Goal: Browse casually: Explore the website without a specific task or goal

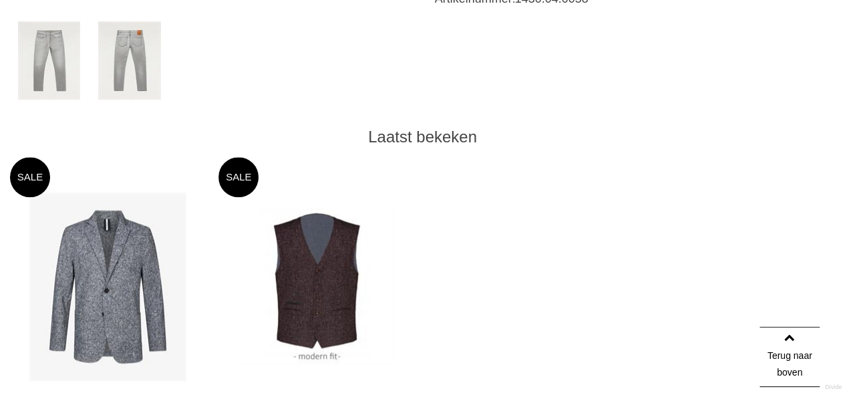
scroll to position [735, 0]
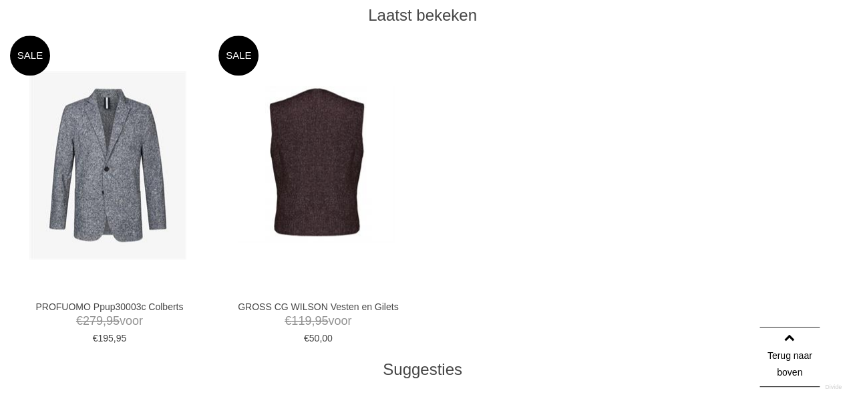
click at [335, 163] on img at bounding box center [316, 164] width 157 height 157
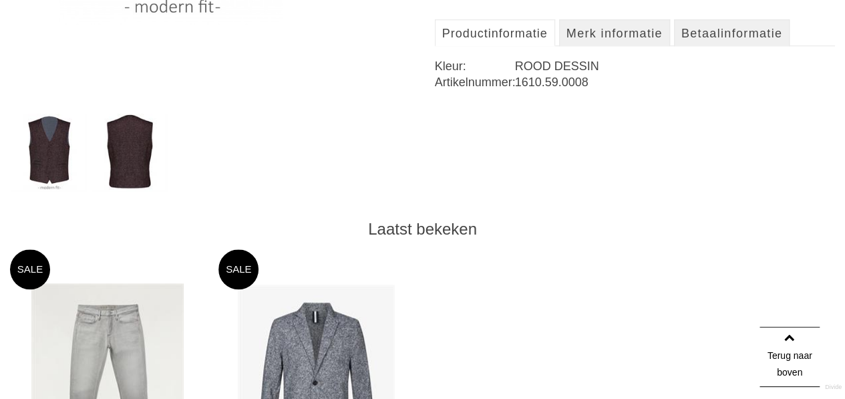
scroll to position [534, 0]
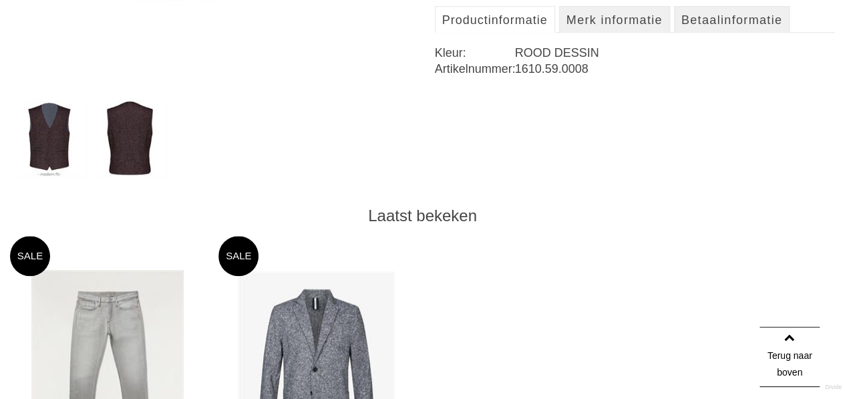
click at [136, 146] on img at bounding box center [129, 139] width 77 height 78
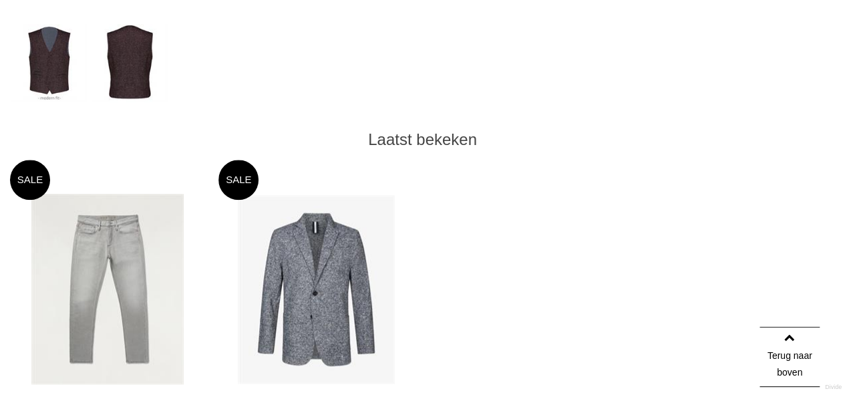
scroll to position [735, 0]
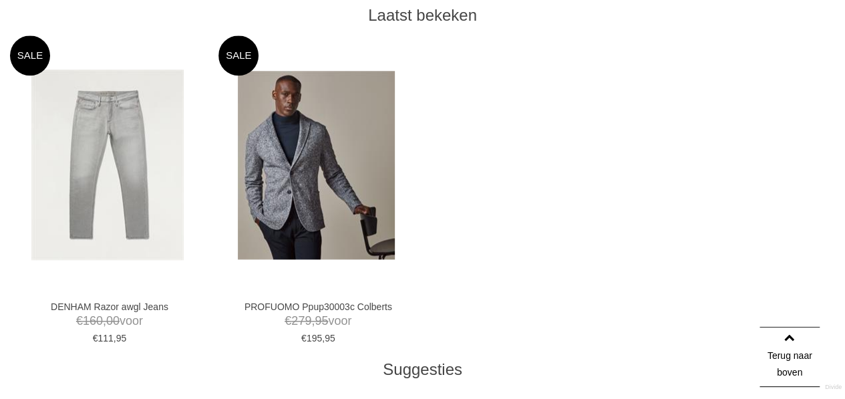
click at [323, 166] on img at bounding box center [316, 165] width 157 height 188
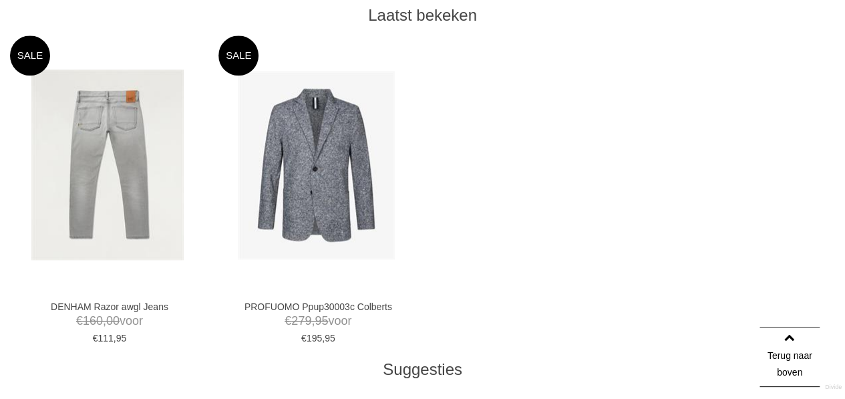
click at [130, 163] on img at bounding box center [107, 164] width 152 height 190
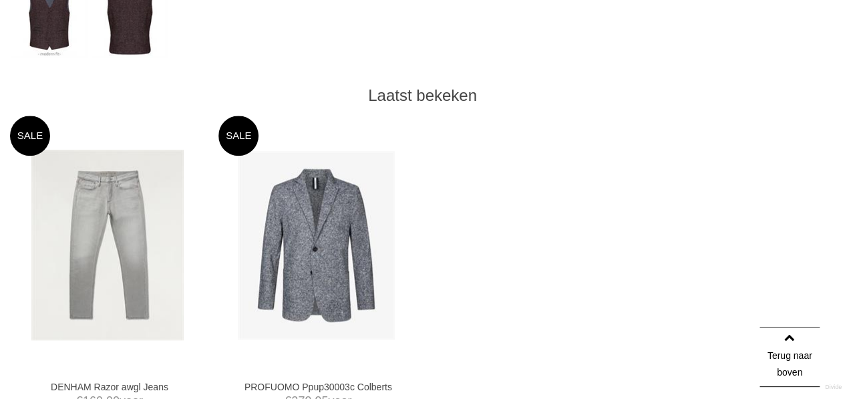
scroll to position [668, 0]
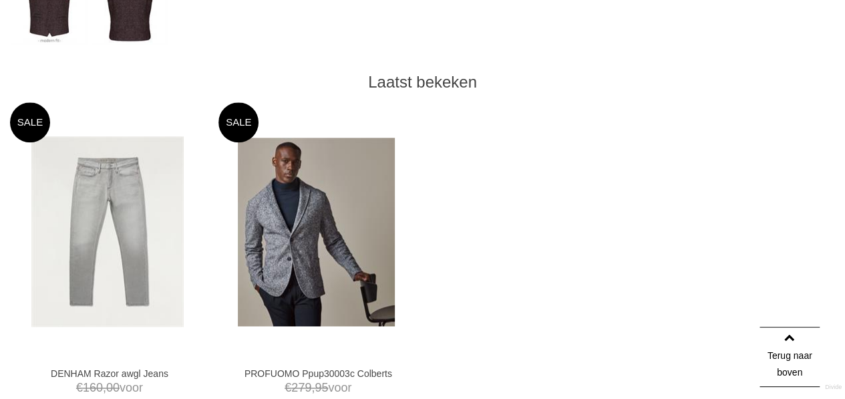
click at [282, 214] on img at bounding box center [316, 232] width 157 height 188
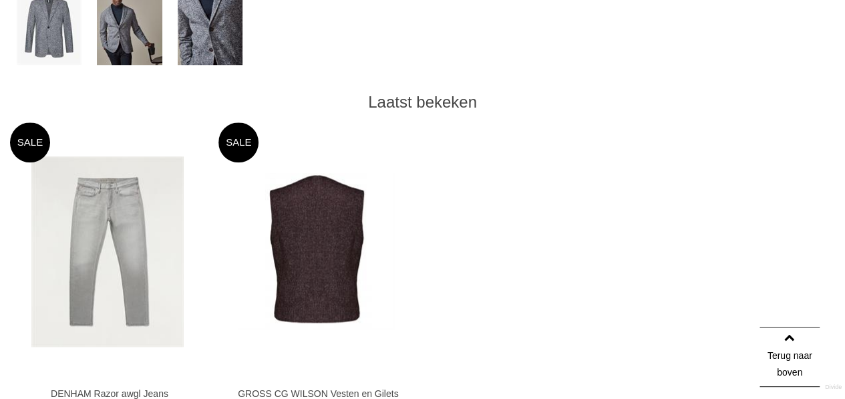
scroll to position [735, 0]
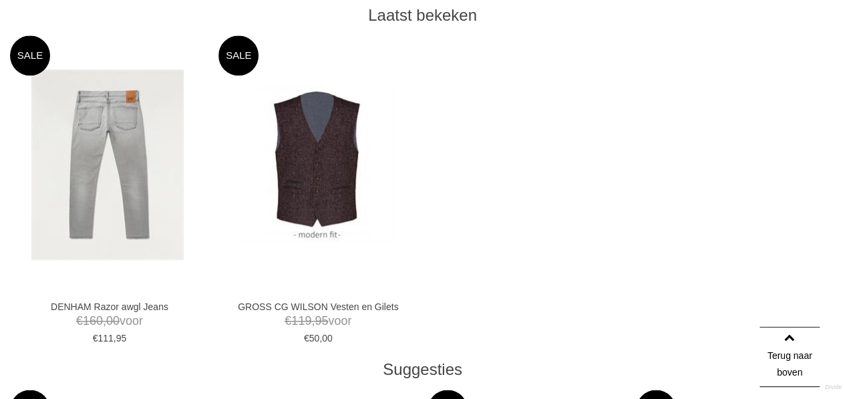
click at [82, 175] on img at bounding box center [107, 164] width 152 height 190
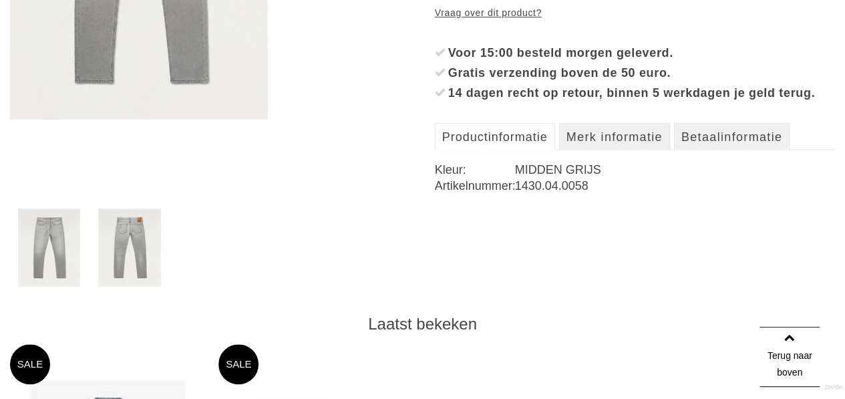
scroll to position [467, 0]
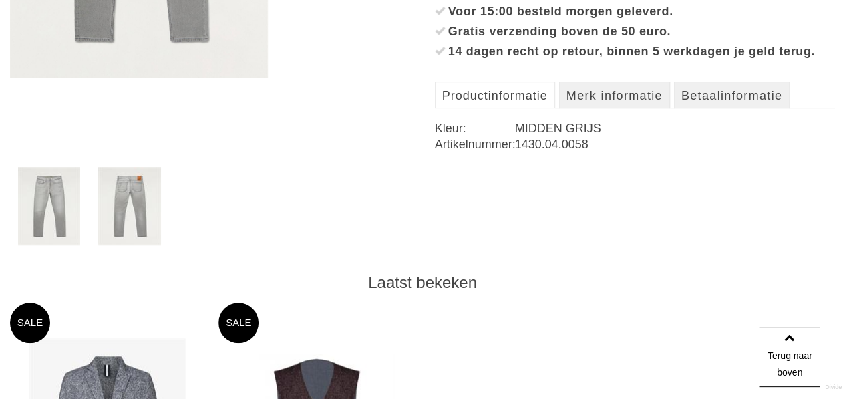
click at [140, 197] on img at bounding box center [129, 206] width 62 height 78
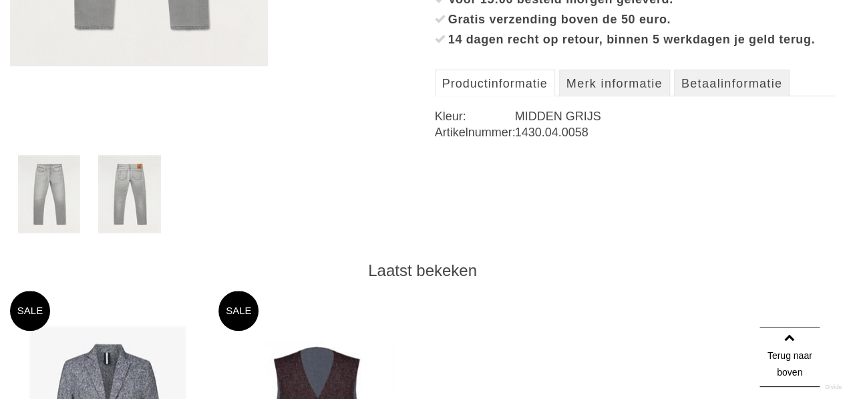
scroll to position [401, 0]
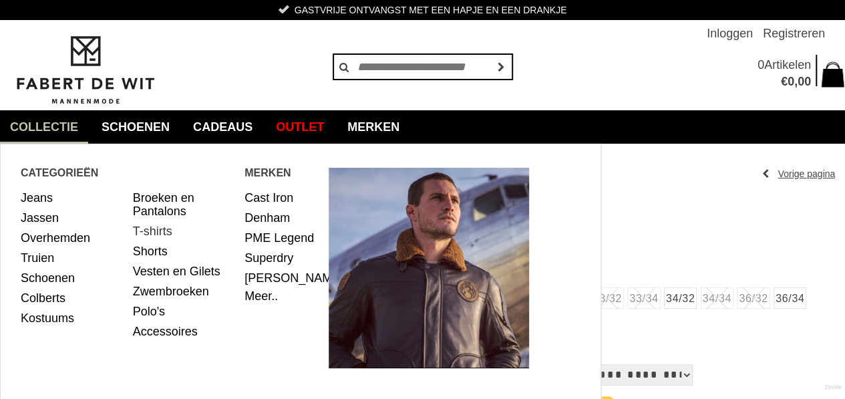
click at [161, 229] on link "T-shirts" at bounding box center [184, 231] width 102 height 20
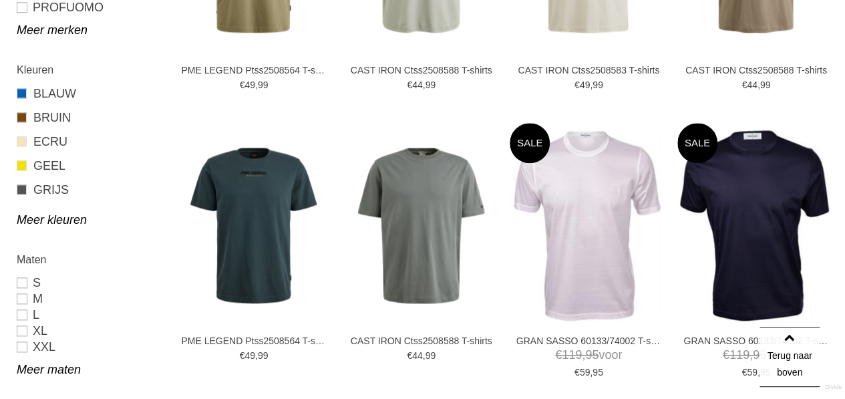
scroll to position [668, 0]
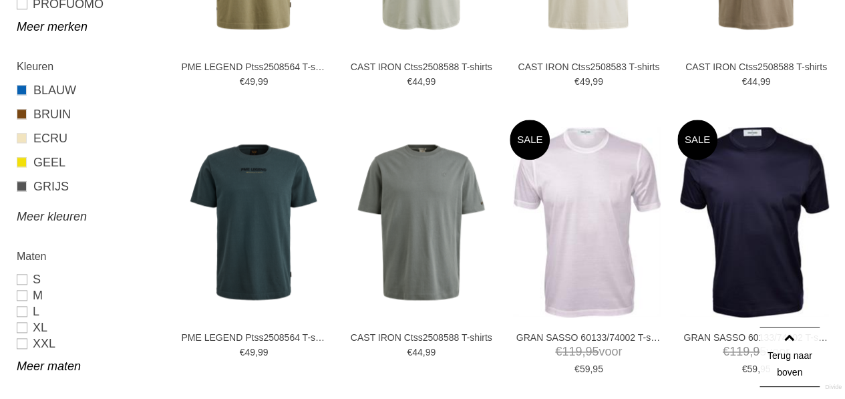
click at [59, 212] on link "Meer kleuren" at bounding box center [88, 216] width 142 height 16
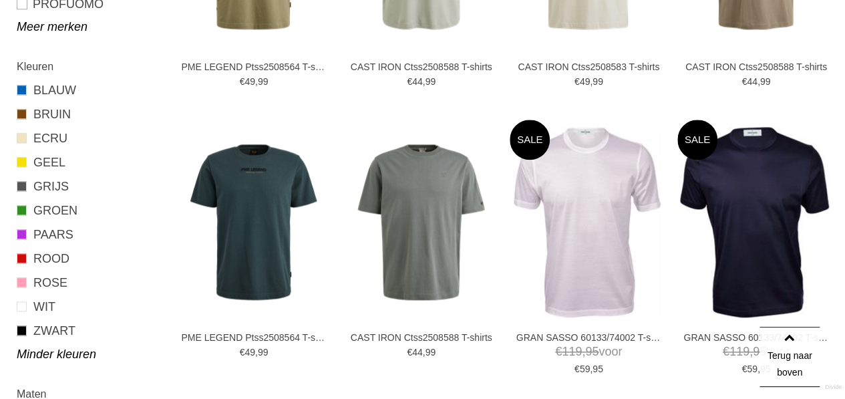
scroll to position [801, 0]
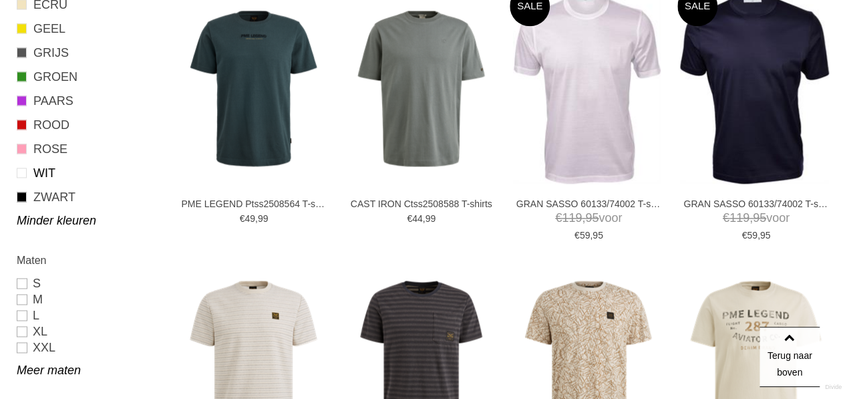
click at [34, 170] on link "WIT" at bounding box center [88, 172] width 142 height 17
type input "**"
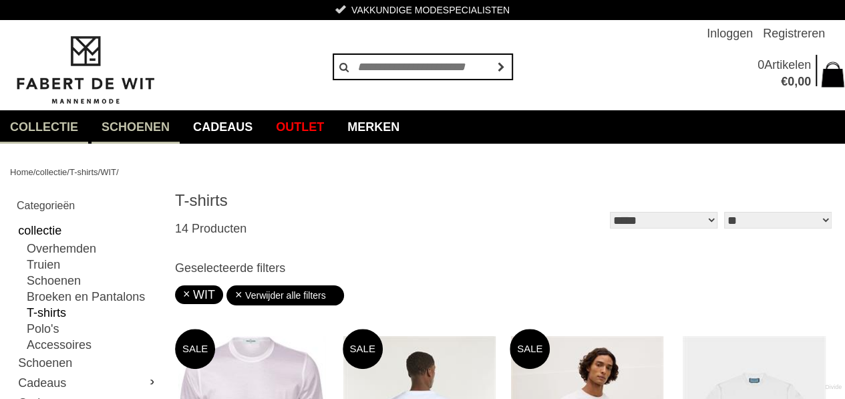
click at [135, 125] on link "Schoenen" at bounding box center [135, 126] width 88 height 33
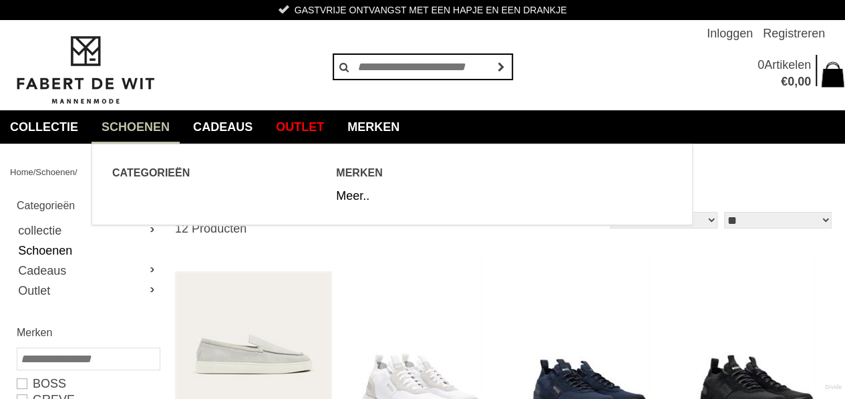
click at [148, 118] on link "Schoenen" at bounding box center [135, 126] width 88 height 33
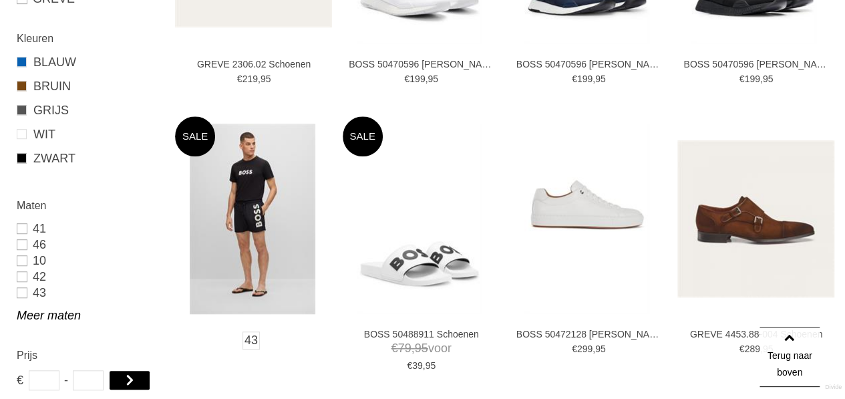
scroll to position [467, 0]
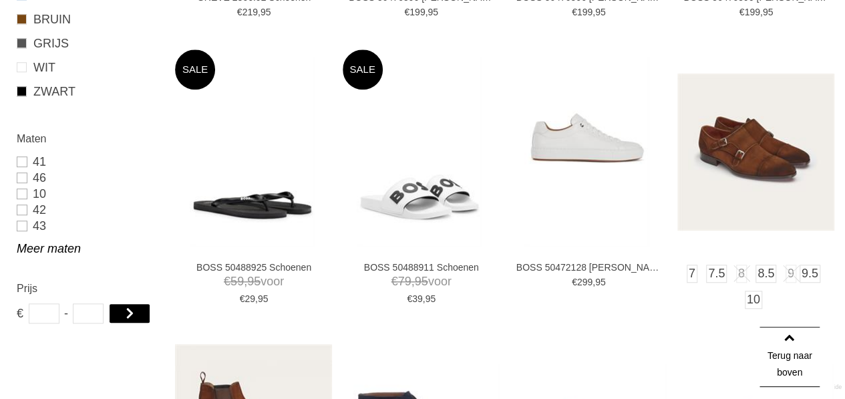
click at [777, 148] on img at bounding box center [755, 151] width 157 height 157
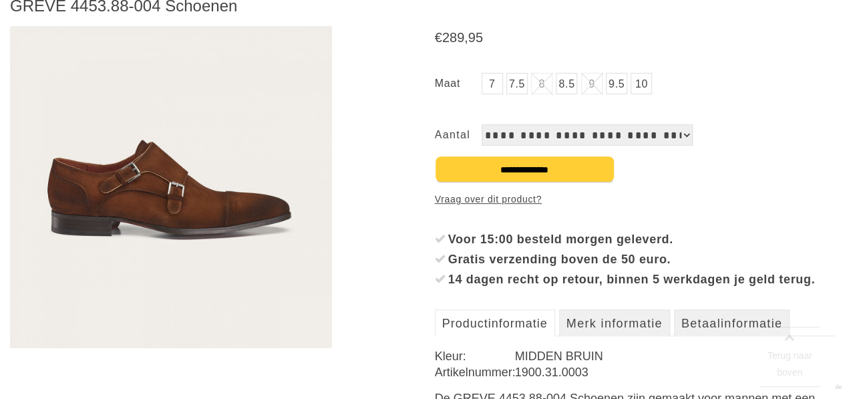
scroll to position [200, 0]
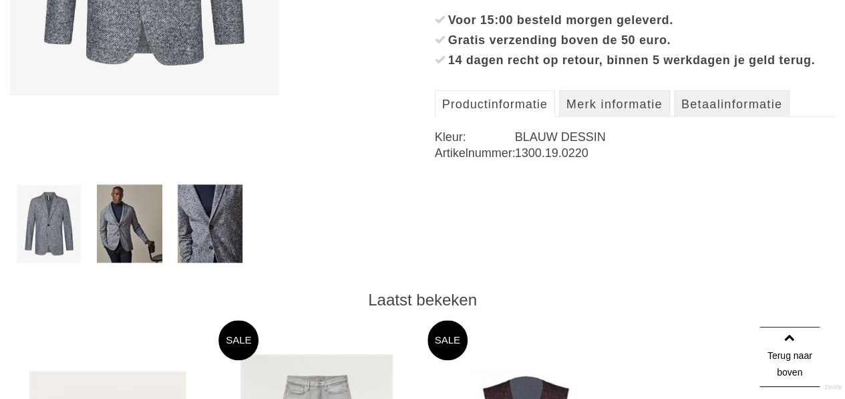
scroll to position [467, 0]
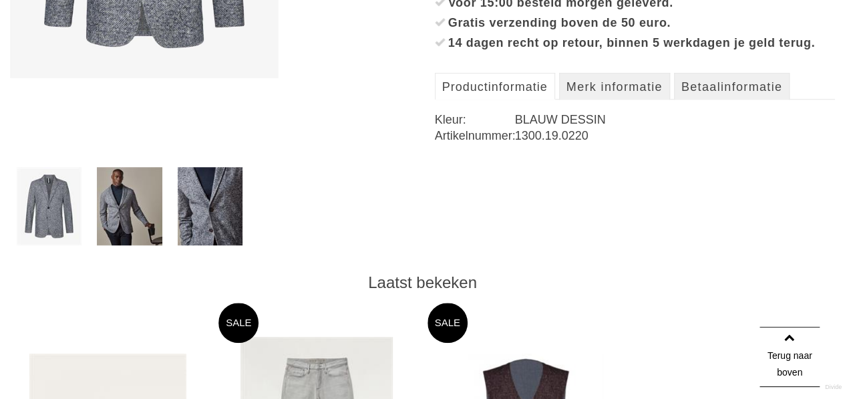
click at [217, 208] on img at bounding box center [210, 206] width 65 height 78
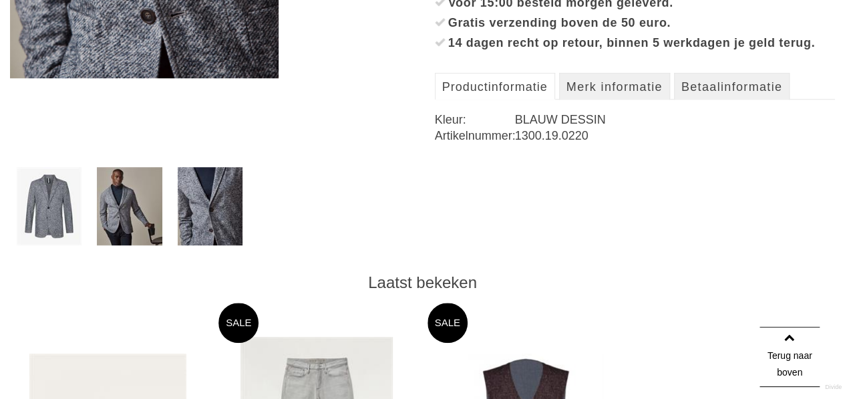
click at [137, 203] on img at bounding box center [129, 206] width 65 height 78
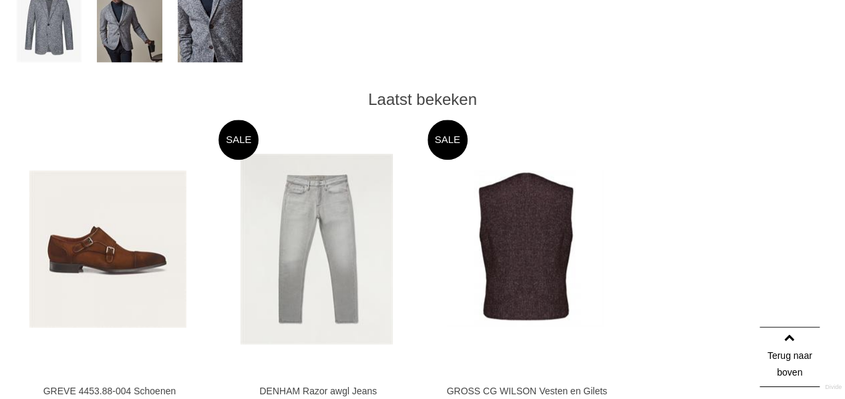
scroll to position [668, 0]
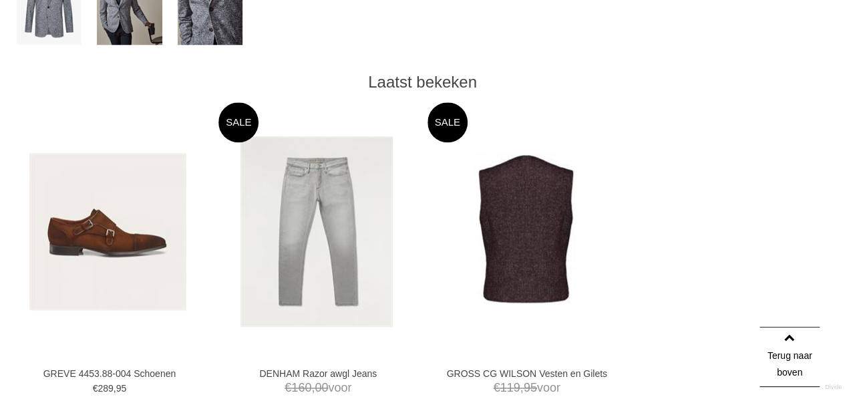
click at [522, 204] on img at bounding box center [525, 231] width 157 height 157
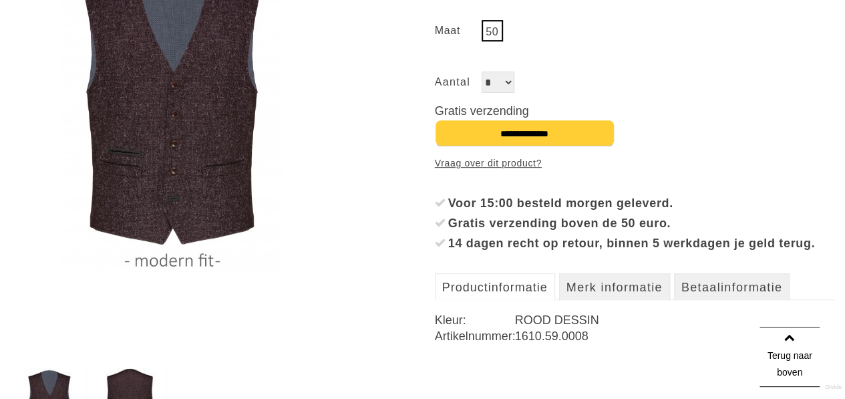
scroll to position [200, 0]
